Goal: Task Accomplishment & Management: Manage account settings

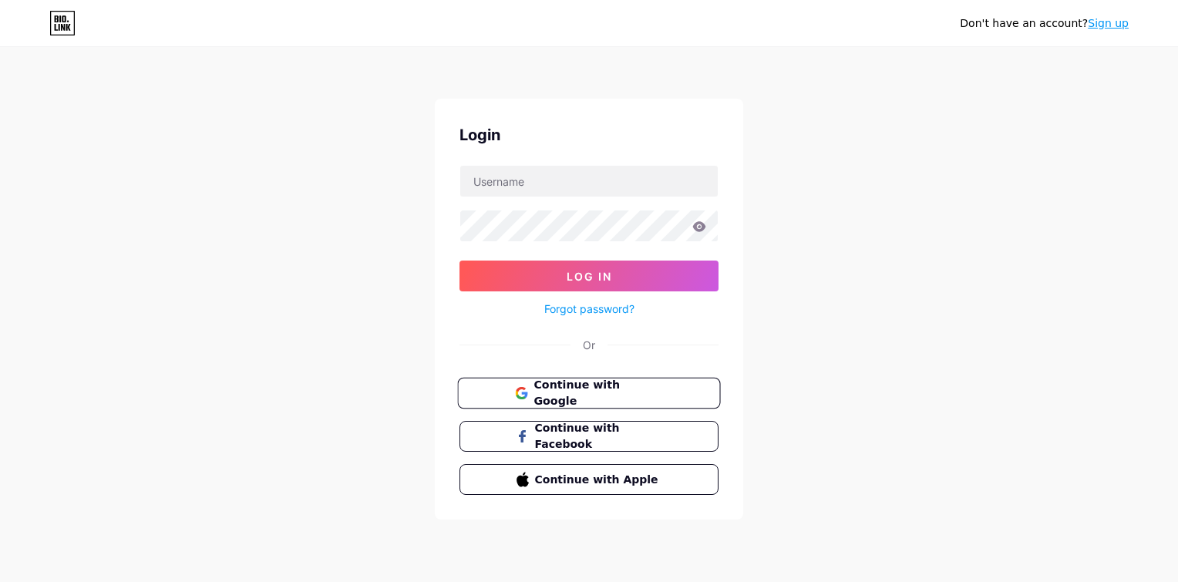
click at [579, 392] on span "Continue with Google" at bounding box center [597, 393] width 129 height 33
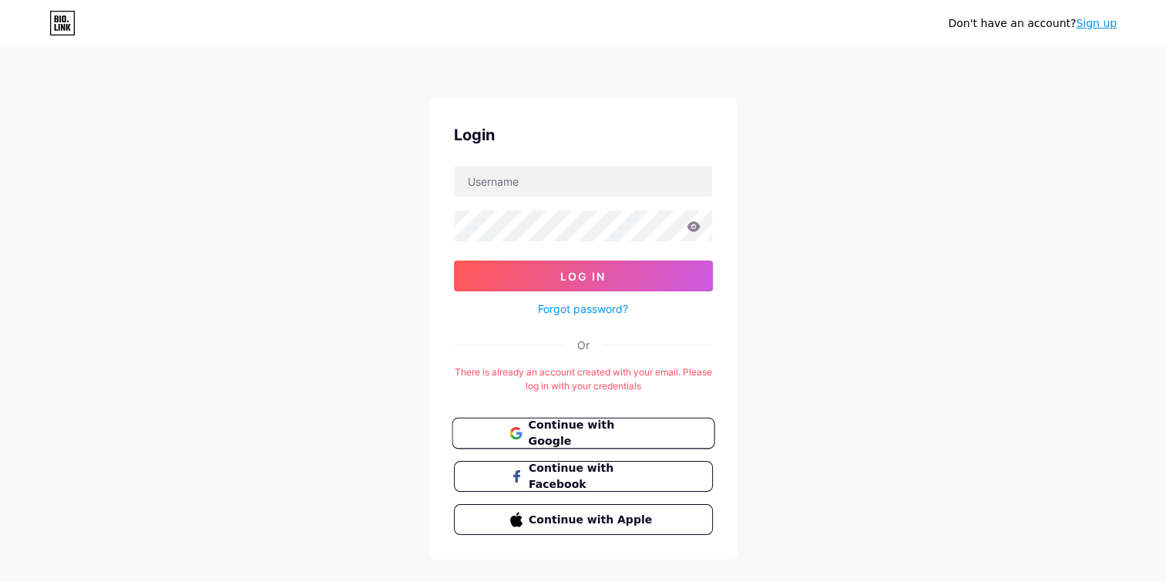
click at [564, 440] on button "Continue with Google" at bounding box center [583, 434] width 263 height 32
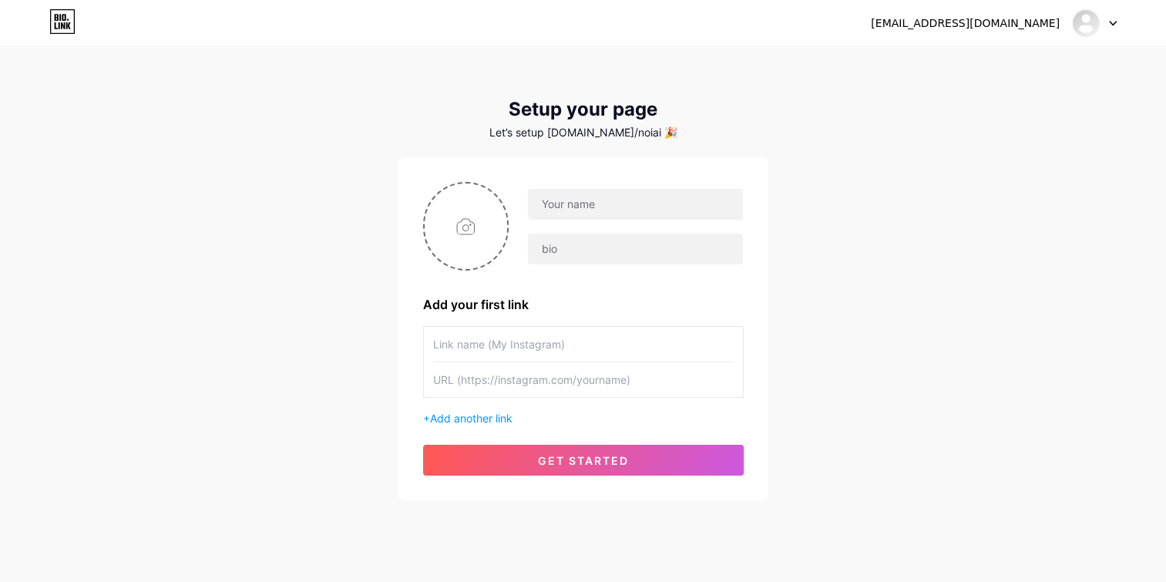
click at [1112, 28] on div at bounding box center [1094, 23] width 45 height 28
click at [956, 74] on link "Dashboard" at bounding box center [1020, 63] width 191 height 42
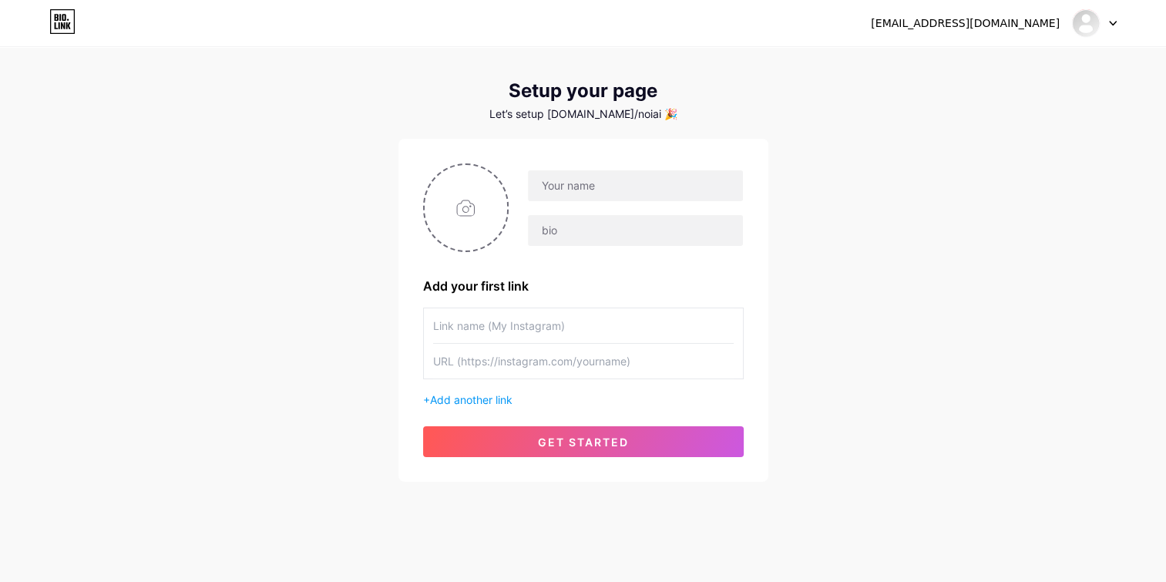
scroll to position [29, 0]
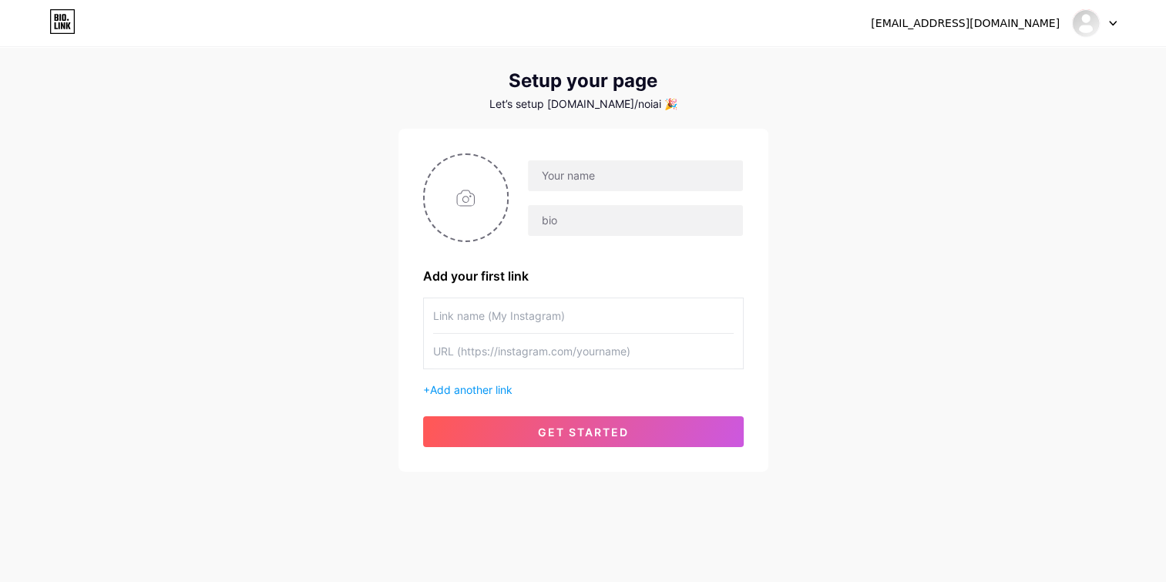
click at [1105, 19] on div at bounding box center [1094, 23] width 45 height 28
click at [56, 19] on icon at bounding box center [57, 17] width 4 height 7
